Goal: Find contact information: Find contact information

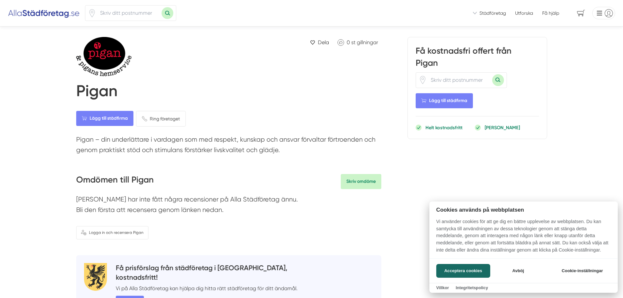
click at [98, 90] on div at bounding box center [311, 149] width 623 height 298
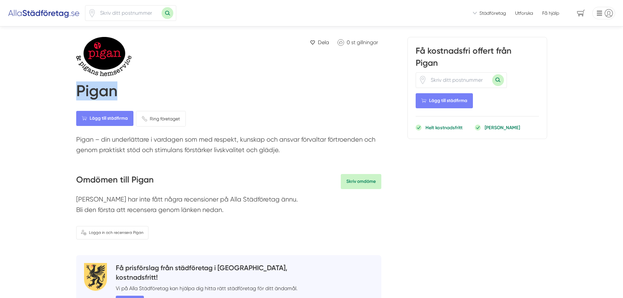
click at [98, 90] on h1 "Pigan" at bounding box center [96, 92] width 41 height 22
click at [169, 100] on div "Pigan" at bounding box center [228, 91] width 305 height 24
click at [114, 55] on img at bounding box center [112, 56] width 72 height 39
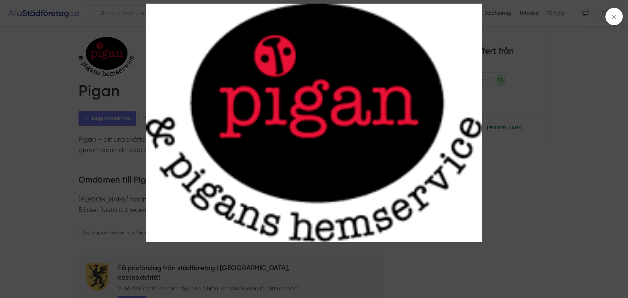
click at [88, 66] on img at bounding box center [313, 123] width 471 height 238
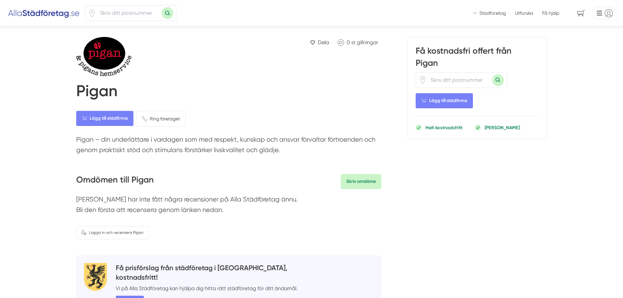
click at [103, 90] on h1 "Pigan" at bounding box center [96, 92] width 41 height 22
click at [218, 101] on div "Pigan" at bounding box center [228, 91] width 305 height 24
click at [160, 121] on span "Ring företaget" at bounding box center [165, 118] width 30 height 7
